Goal: Task Accomplishment & Management: Complete application form

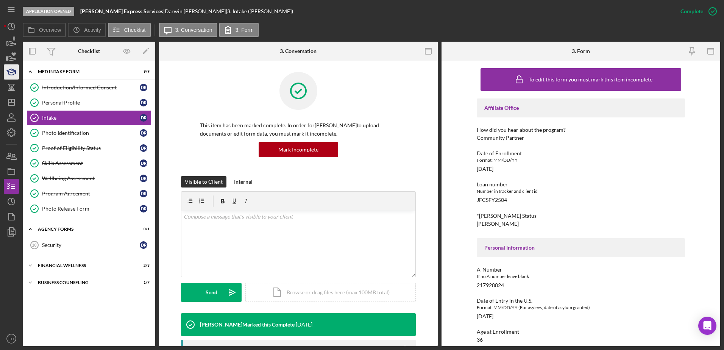
scroll to position [89, 0]
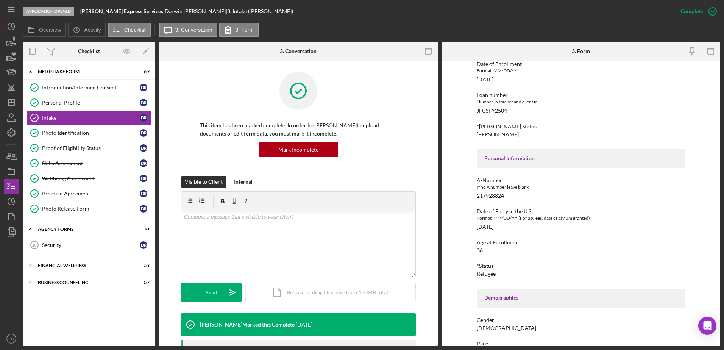
click at [3, 47] on div "Application Opened [PERSON_NAME] Express Services | [PERSON_NAME] | 3. Intake (…" at bounding box center [362, 175] width 724 height 350
click at [9, 43] on icon "button" at bounding box center [11, 41] width 19 height 19
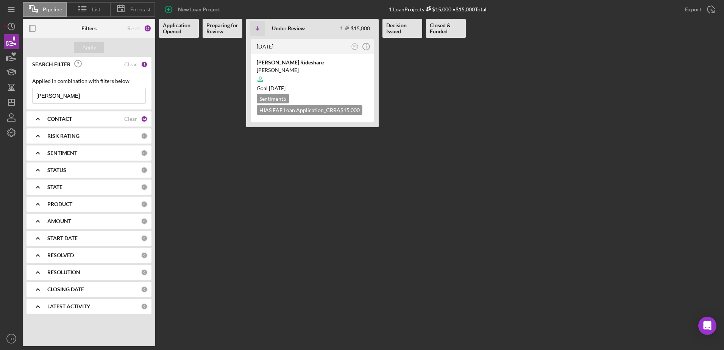
click at [70, 93] on input "[PERSON_NAME]" at bounding box center [89, 95] width 113 height 15
drag, startPoint x: 70, startPoint y: 93, endPoint x: 10, endPoint y: 95, distance: 59.5
click at [10, 95] on div "Pipeline List Forecast New Loan Project 1 Loan Projects $15,000 • $15,000 Total…" at bounding box center [362, 173] width 717 height 346
type input "[PERSON_NAME]"
click at [283, 62] on div "El Empanador" at bounding box center [312, 63] width 111 height 8
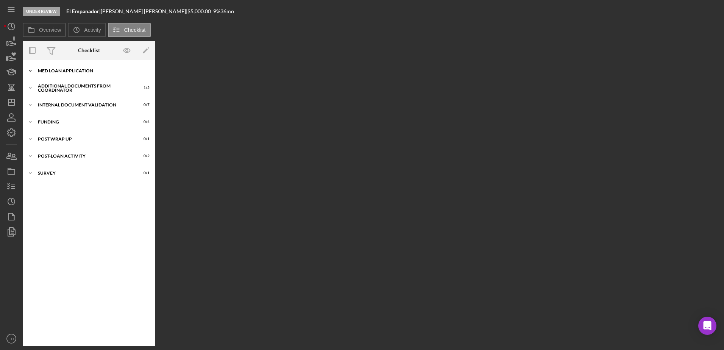
click at [77, 66] on div "Icon/Expander MED Loan Application 13 / 16" at bounding box center [89, 70] width 133 height 15
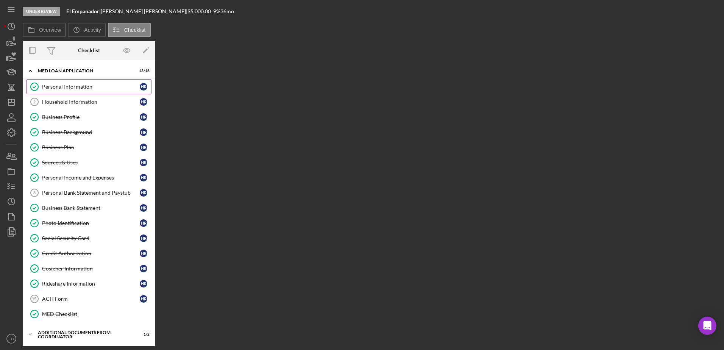
click at [70, 93] on link "Personal Information Personal Information H R" at bounding box center [89, 86] width 125 height 15
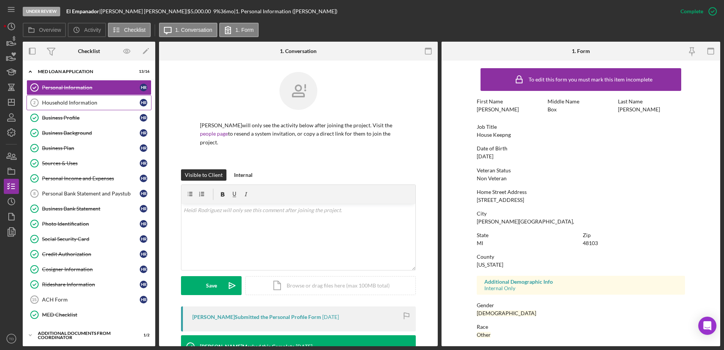
click at [68, 95] on link "Household Information 2 Household Information H R" at bounding box center [89, 102] width 125 height 15
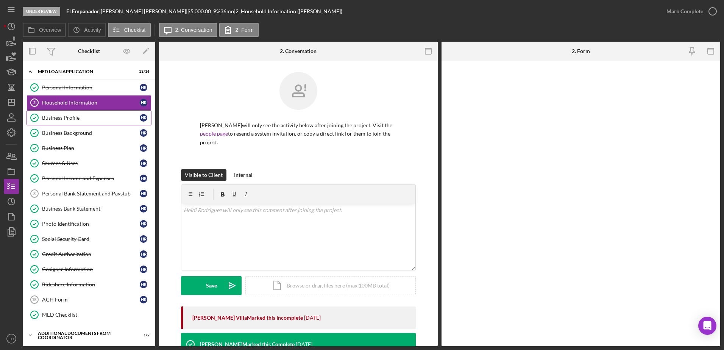
click at [66, 115] on div "Business Profile" at bounding box center [91, 118] width 98 height 6
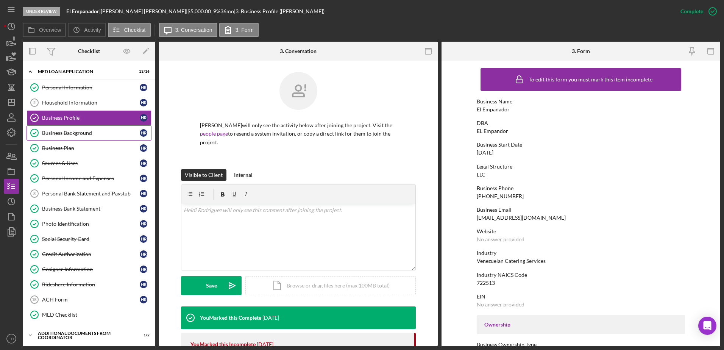
click at [68, 129] on link "Business Background Business Background H R" at bounding box center [89, 132] width 125 height 15
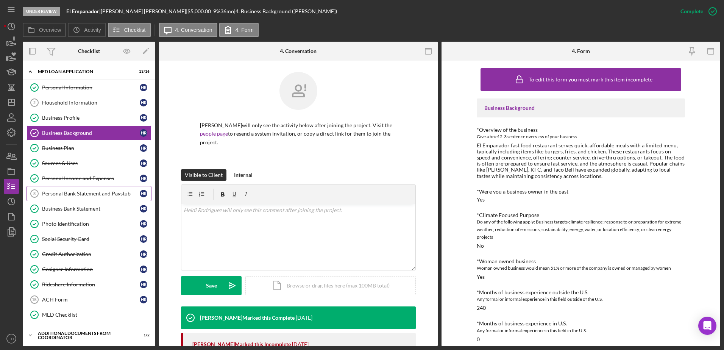
click at [88, 195] on div "Personal Bank Statement and Paystub" at bounding box center [91, 194] width 98 height 6
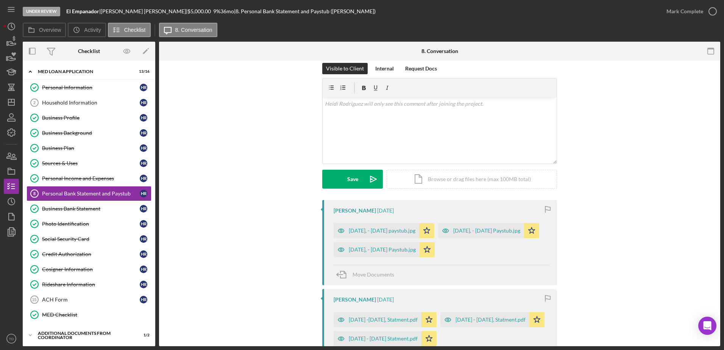
scroll to position [107, 0]
click at [101, 208] on div "Business Bank Statement" at bounding box center [91, 209] width 98 height 6
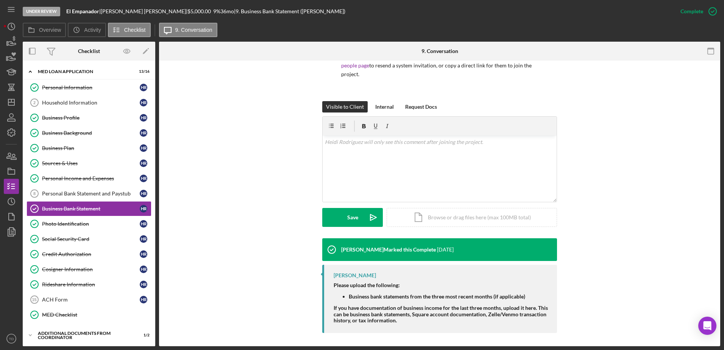
scroll to position [58, 0]
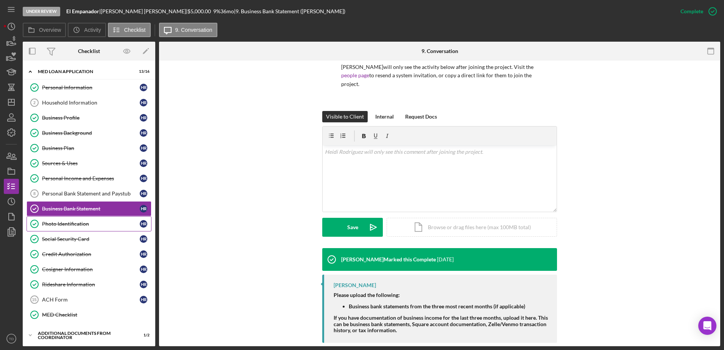
click at [73, 227] on div "Photo Identification" at bounding box center [91, 224] width 98 height 6
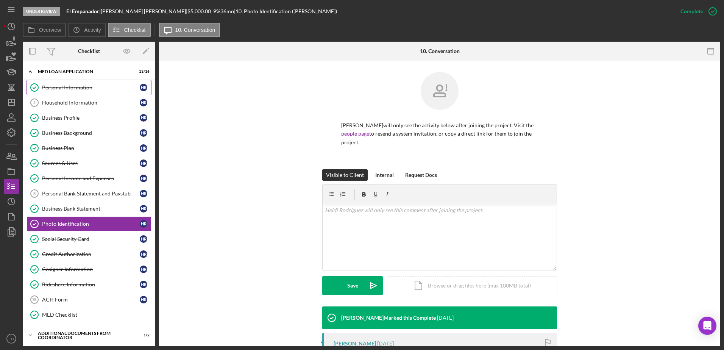
click at [70, 92] on link "Personal Information Personal Information H R" at bounding box center [89, 87] width 125 height 15
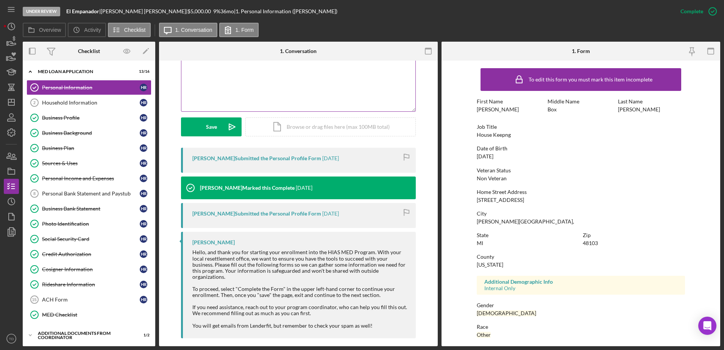
scroll to position [159, 0]
click at [95, 97] on link "Household Information 2 Household Information H R" at bounding box center [89, 102] width 125 height 15
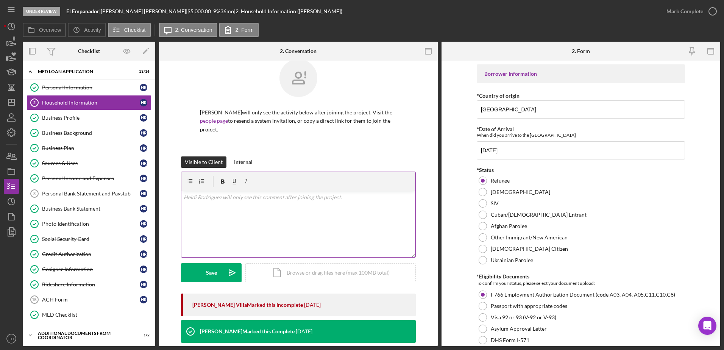
scroll to position [2, 0]
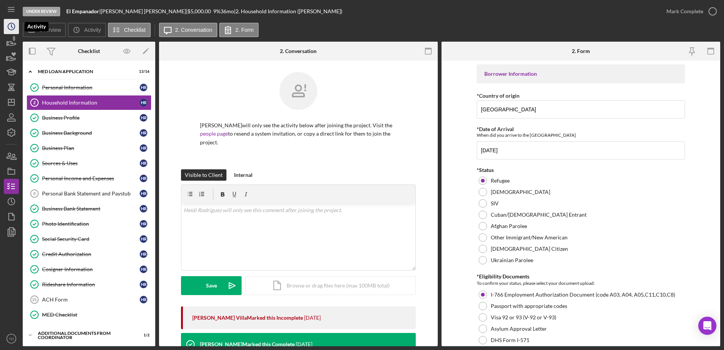
click at [11, 32] on icon "Icon/History" at bounding box center [11, 26] width 19 height 19
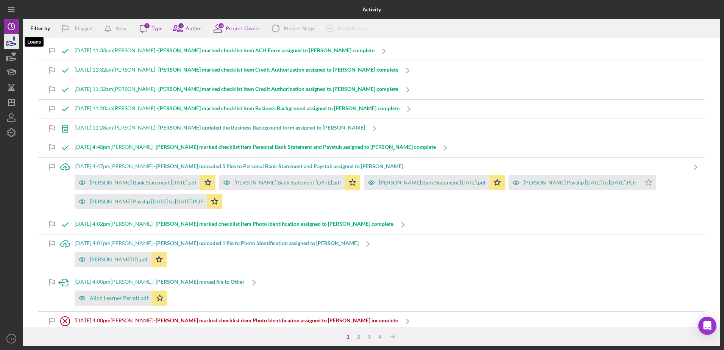
click at [9, 43] on icon "button" at bounding box center [11, 41] width 19 height 19
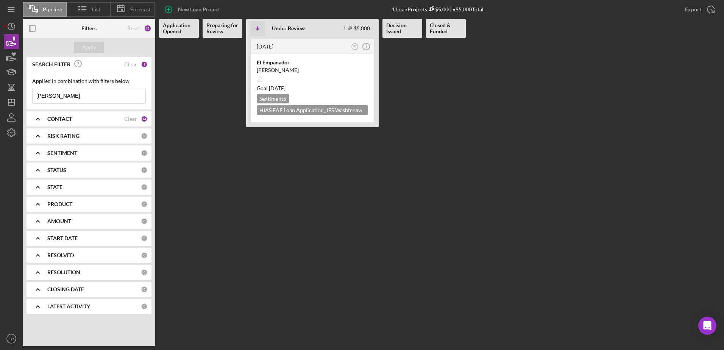
click at [102, 95] on input "heidi" at bounding box center [89, 95] width 113 height 15
click at [280, 63] on div "El Empanador" at bounding box center [312, 63] width 111 height 8
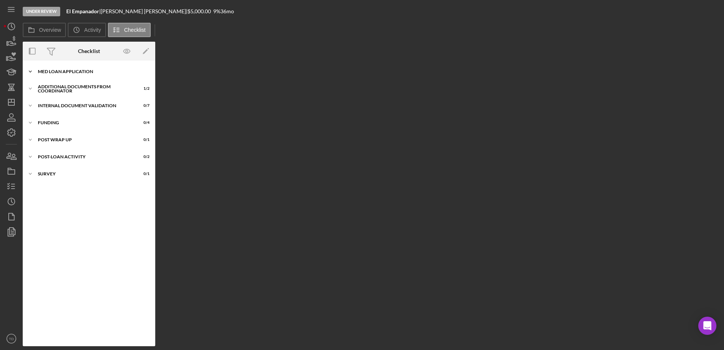
click at [83, 68] on div "Icon/Expander MED Loan Application 13 / 16" at bounding box center [89, 71] width 133 height 15
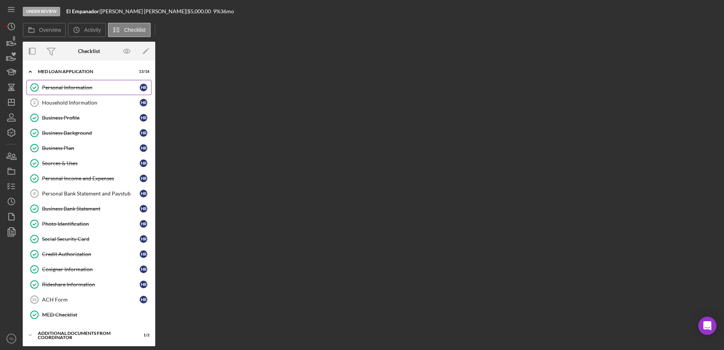
click at [87, 94] on link "Personal Information Personal Information H R" at bounding box center [89, 87] width 125 height 15
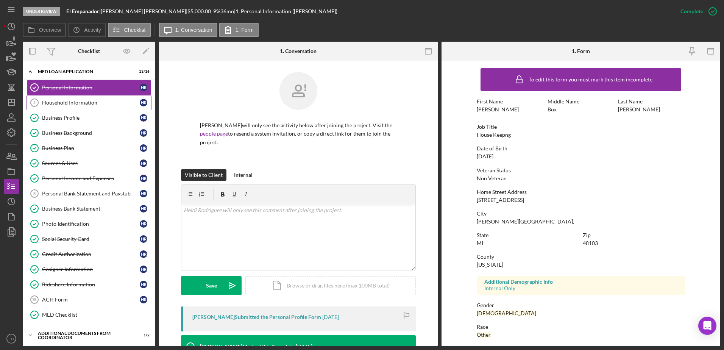
click at [79, 109] on link "Household Information 2 Household Information H R" at bounding box center [89, 102] width 125 height 15
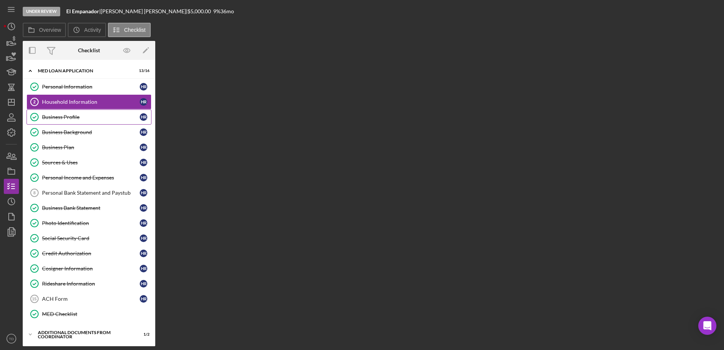
click at [73, 119] on div "Business Profile" at bounding box center [91, 117] width 98 height 6
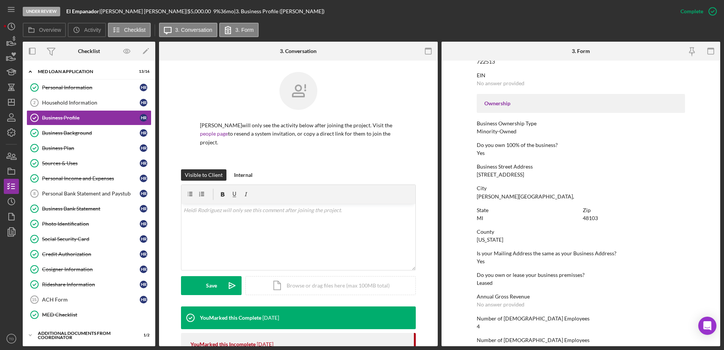
scroll to position [286, 0]
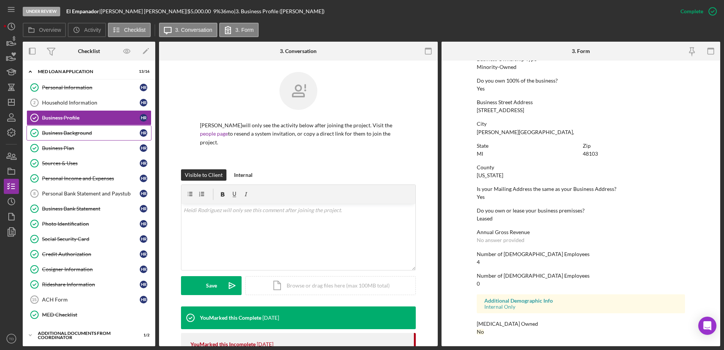
click at [76, 132] on div "Business Background" at bounding box center [91, 133] width 98 height 6
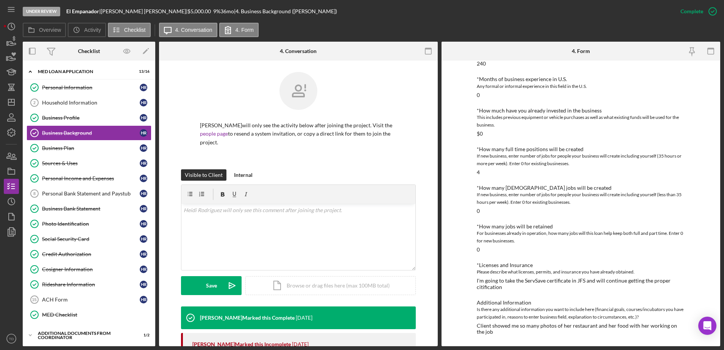
scroll to position [244, 0]
click at [97, 183] on link "Personal Income and Expenses Personal Income and Expenses H R" at bounding box center [89, 178] width 125 height 15
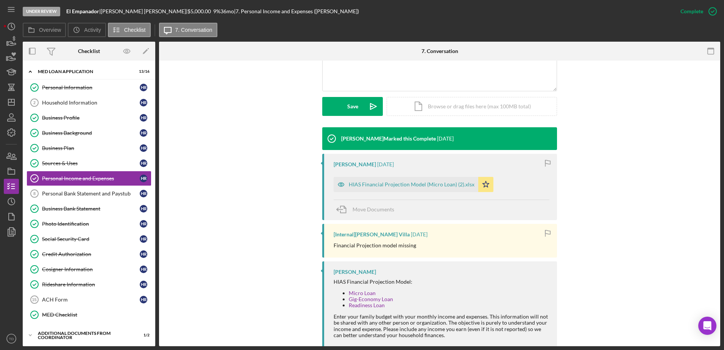
scroll to position [196, 0]
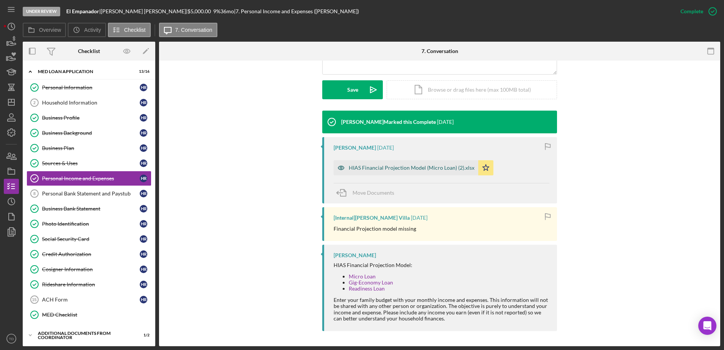
click at [424, 170] on div "HIAS Financial Projection Model (Micro Loan) (2).xlsx" at bounding box center [412, 168] width 126 height 6
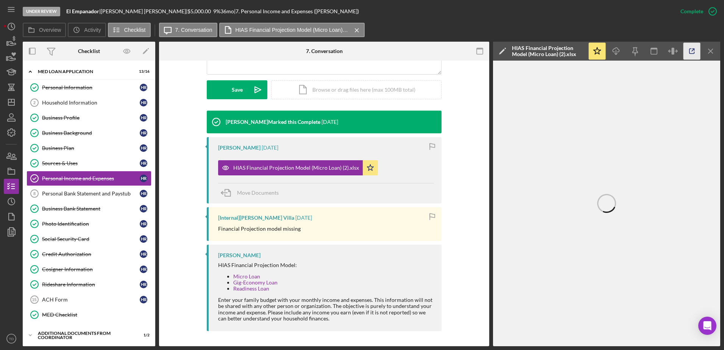
click at [695, 48] on icon "button" at bounding box center [692, 51] width 17 height 17
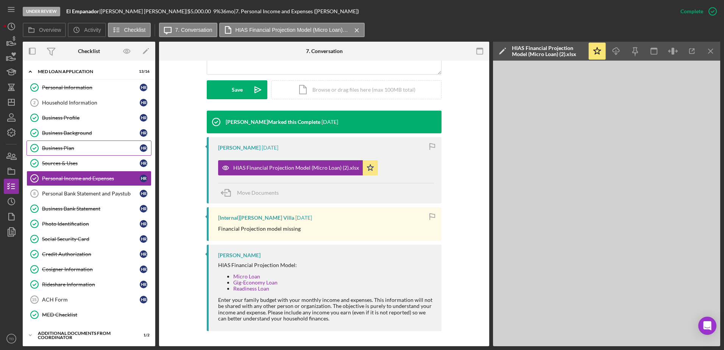
click at [74, 145] on div "Business Plan" at bounding box center [91, 148] width 98 height 6
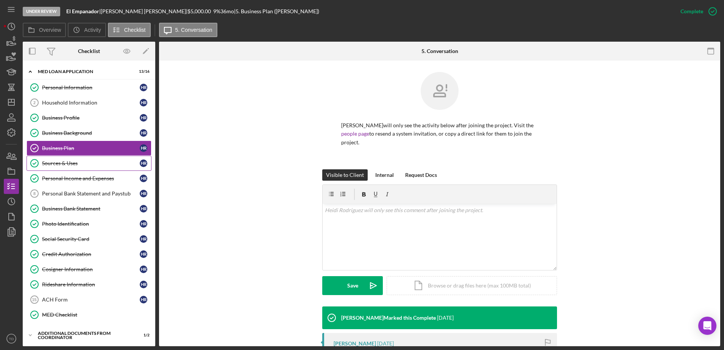
click at [81, 167] on link "Sources & Uses Sources & Uses H R" at bounding box center [89, 163] width 125 height 15
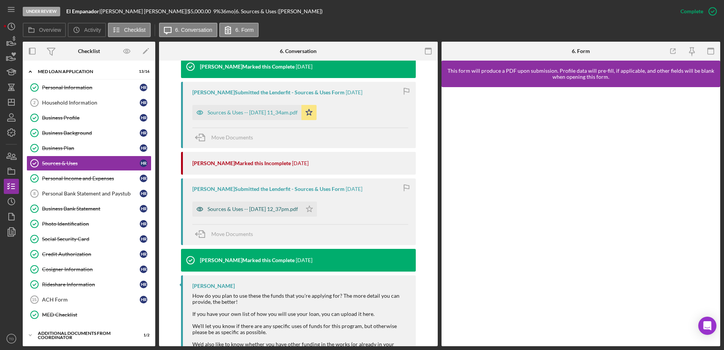
click at [271, 210] on div "Sources & Uses -- 2025-04-02 12_37pm.pdf" at bounding box center [253, 209] width 91 height 6
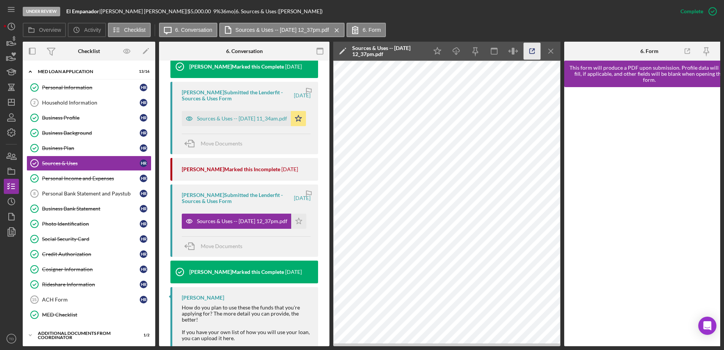
click at [533, 52] on icon "button" at bounding box center [532, 51] width 17 height 17
click at [81, 209] on div "Business Bank Statement" at bounding box center [91, 209] width 98 height 6
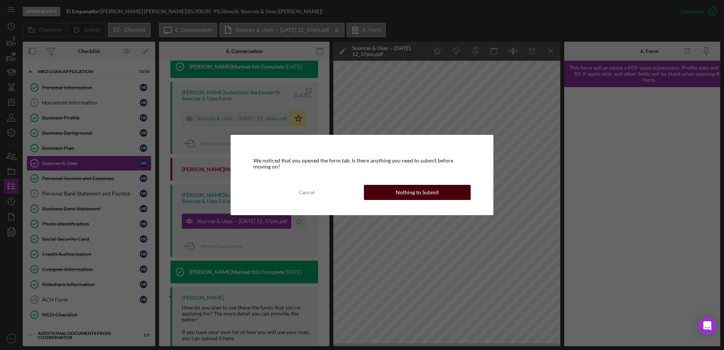
click at [419, 193] on div "Nothing to Submit" at bounding box center [417, 192] width 43 height 15
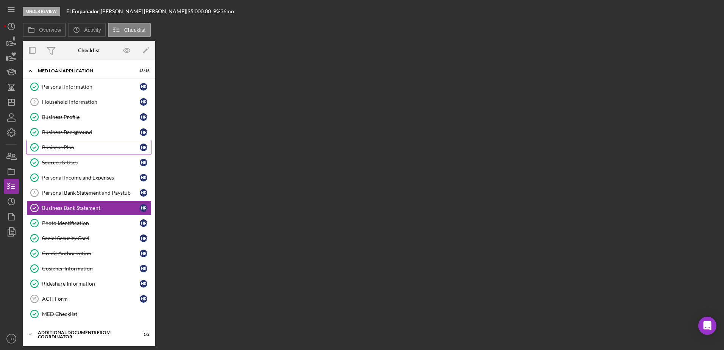
click at [88, 151] on link "Business Plan Business Plan H R" at bounding box center [89, 147] width 125 height 15
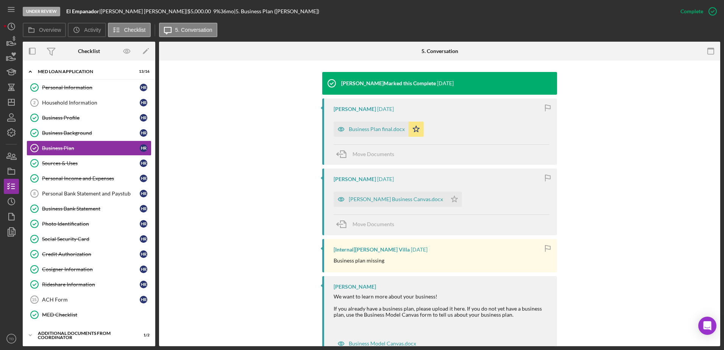
scroll to position [234, 0]
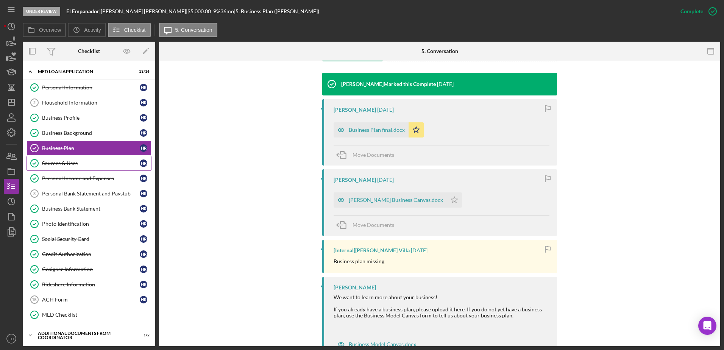
click at [68, 167] on link "Sources & Uses Sources & Uses H R" at bounding box center [89, 163] width 125 height 15
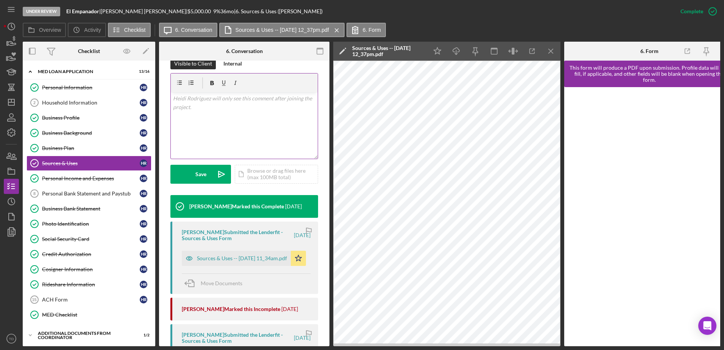
scroll to position [121, 0]
click at [253, 259] on div "Sources & Uses -- 2025-08-06 11_34am.pdf" at bounding box center [242, 258] width 90 height 6
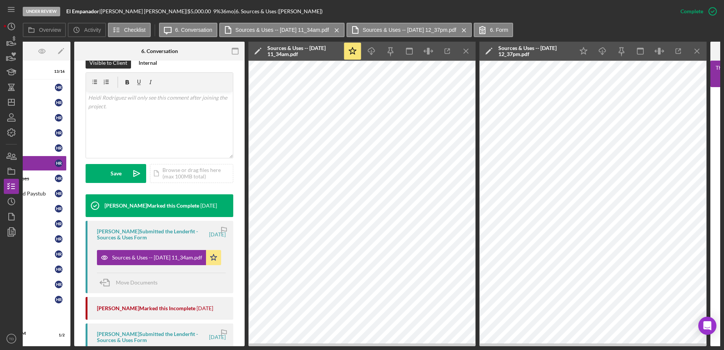
scroll to position [0, 86]
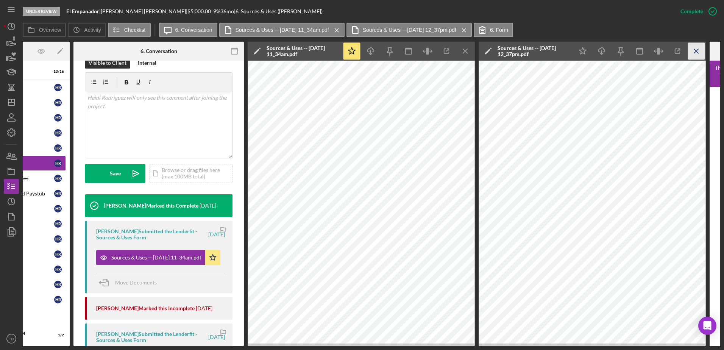
click at [693, 51] on icon "Icon/Menu Close" at bounding box center [696, 51] width 17 height 17
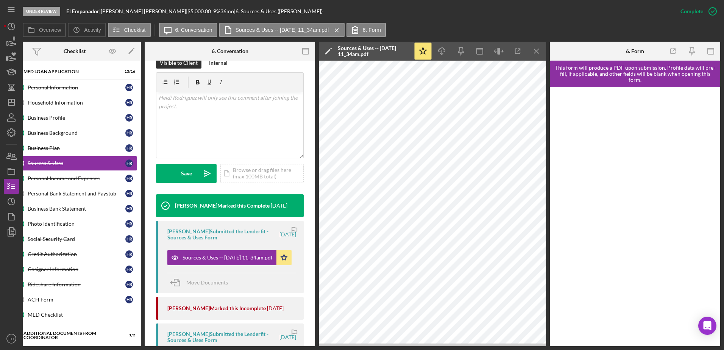
scroll to position [0, 14]
click at [522, 50] on icon "button" at bounding box center [518, 51] width 17 height 17
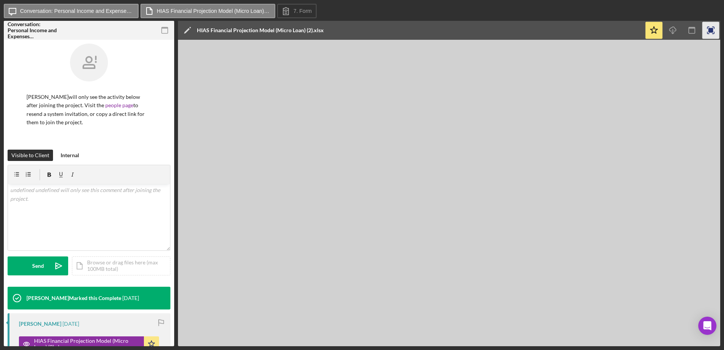
click at [713, 33] on icon "button" at bounding box center [711, 30] width 17 height 17
